Goal: Find specific page/section: Find specific page/section

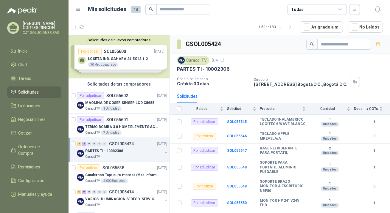
click at [24, 92] on span "Solicitudes" at bounding box center [28, 92] width 21 height 7
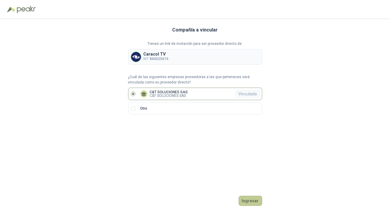
click at [257, 202] on button "Ingresar" at bounding box center [250, 201] width 24 height 10
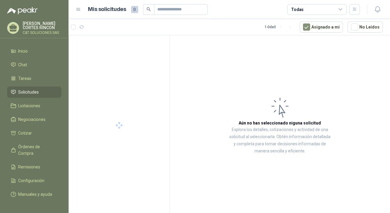
click at [29, 93] on span "Solicitudes" at bounding box center [28, 92] width 21 height 7
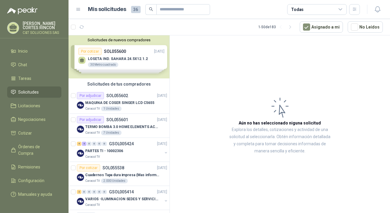
click at [21, 92] on span "Solicitudes" at bounding box center [28, 92] width 21 height 7
click at [29, 92] on span "Solicitudes" at bounding box center [28, 92] width 21 height 7
